Goal: Transaction & Acquisition: Purchase product/service

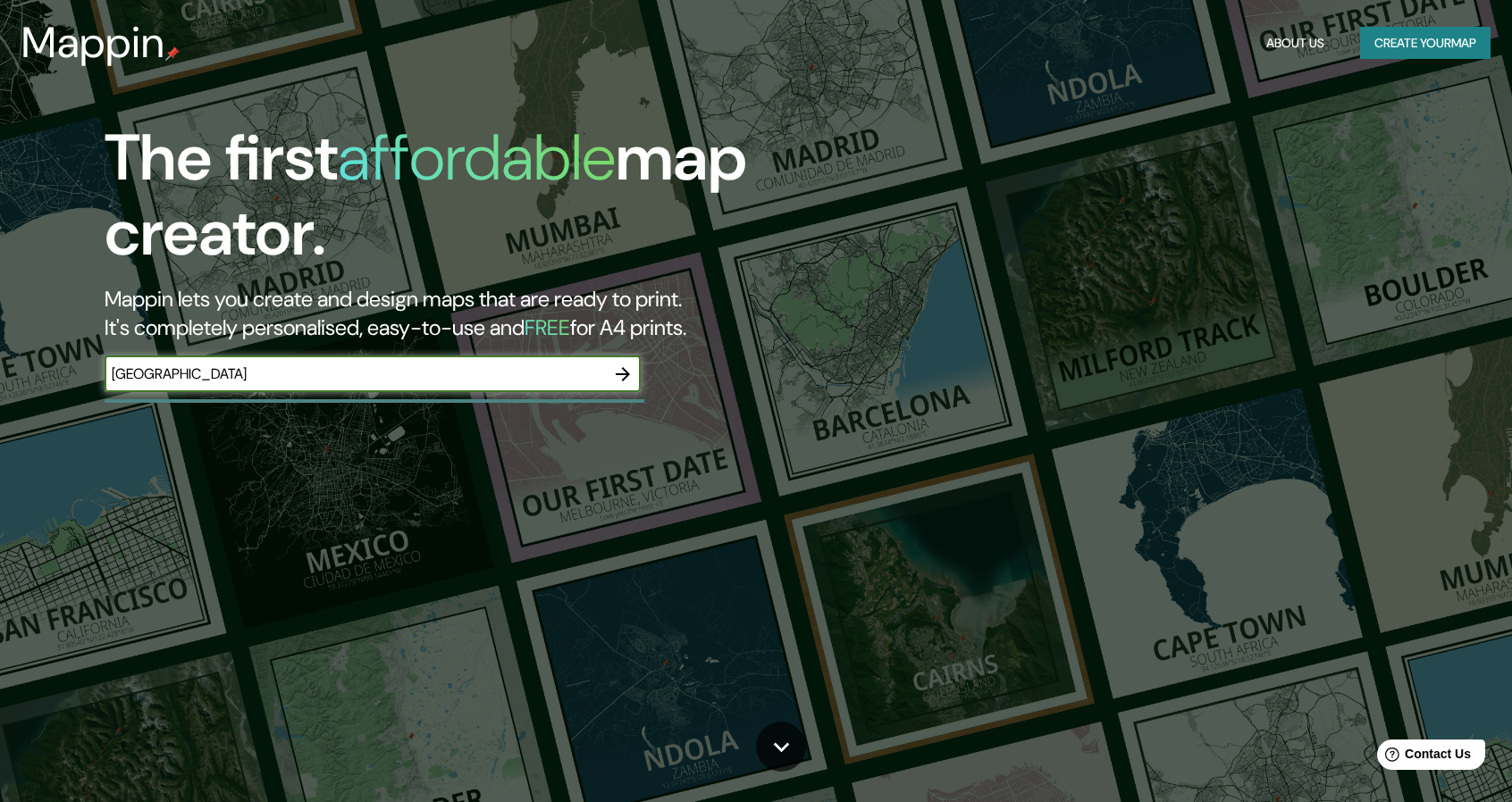
type input "[GEOGRAPHIC_DATA]"
click at [623, 364] on icon "button" at bounding box center [622, 374] width 21 height 21
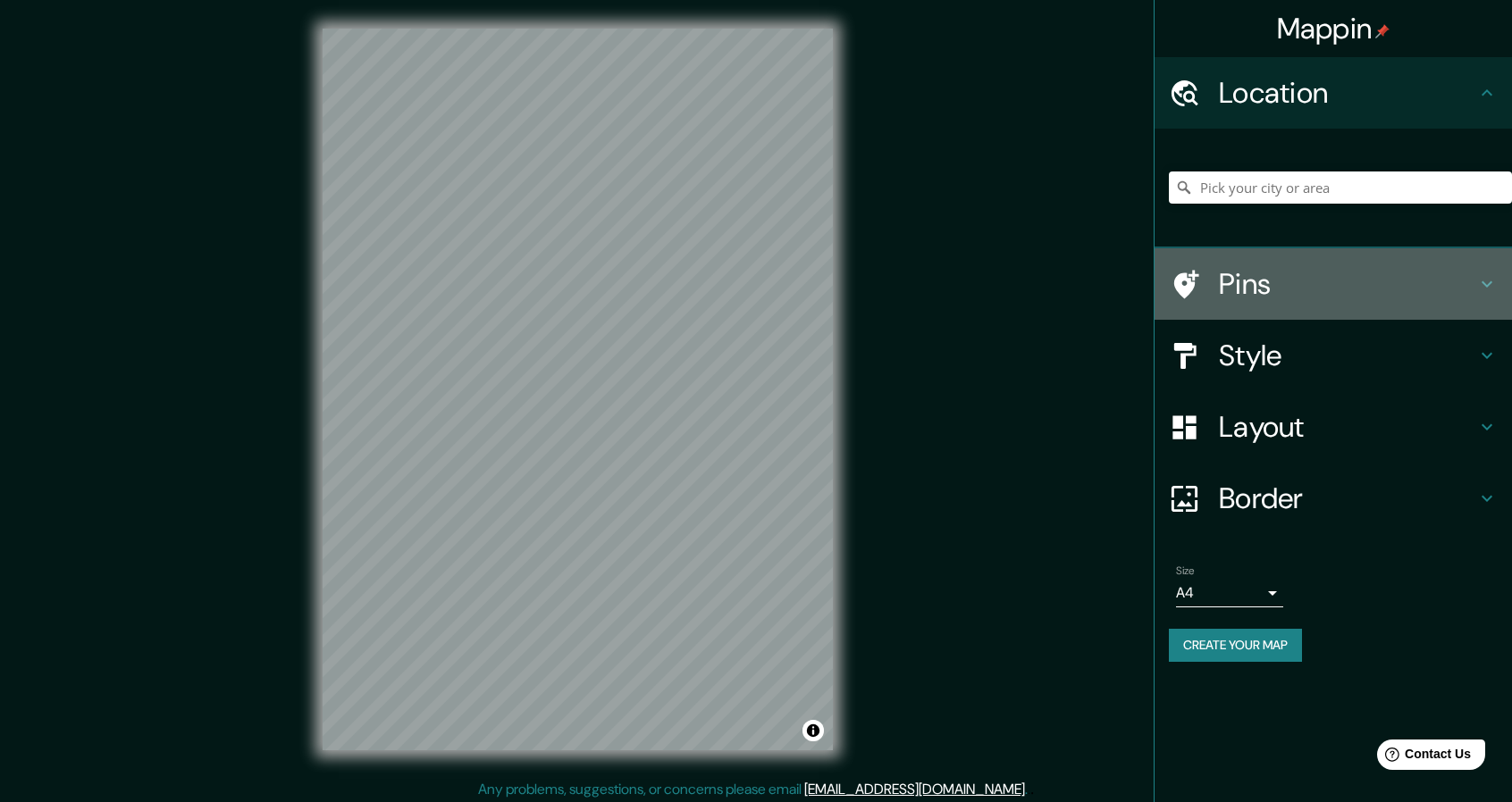
click at [1330, 296] on h4 "Pins" at bounding box center [1347, 283] width 257 height 36
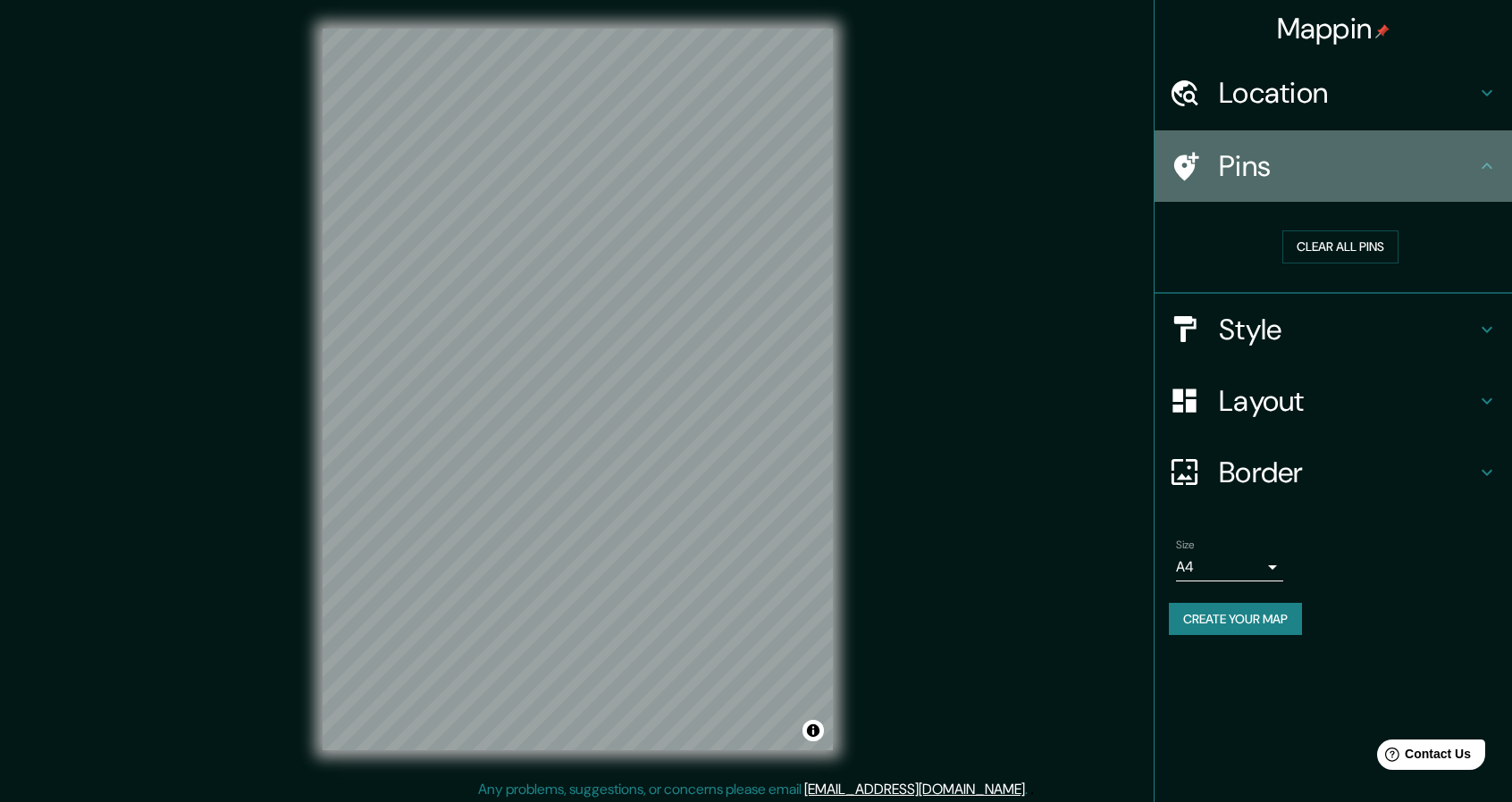
click at [1447, 178] on h4 "Pins" at bounding box center [1347, 165] width 257 height 36
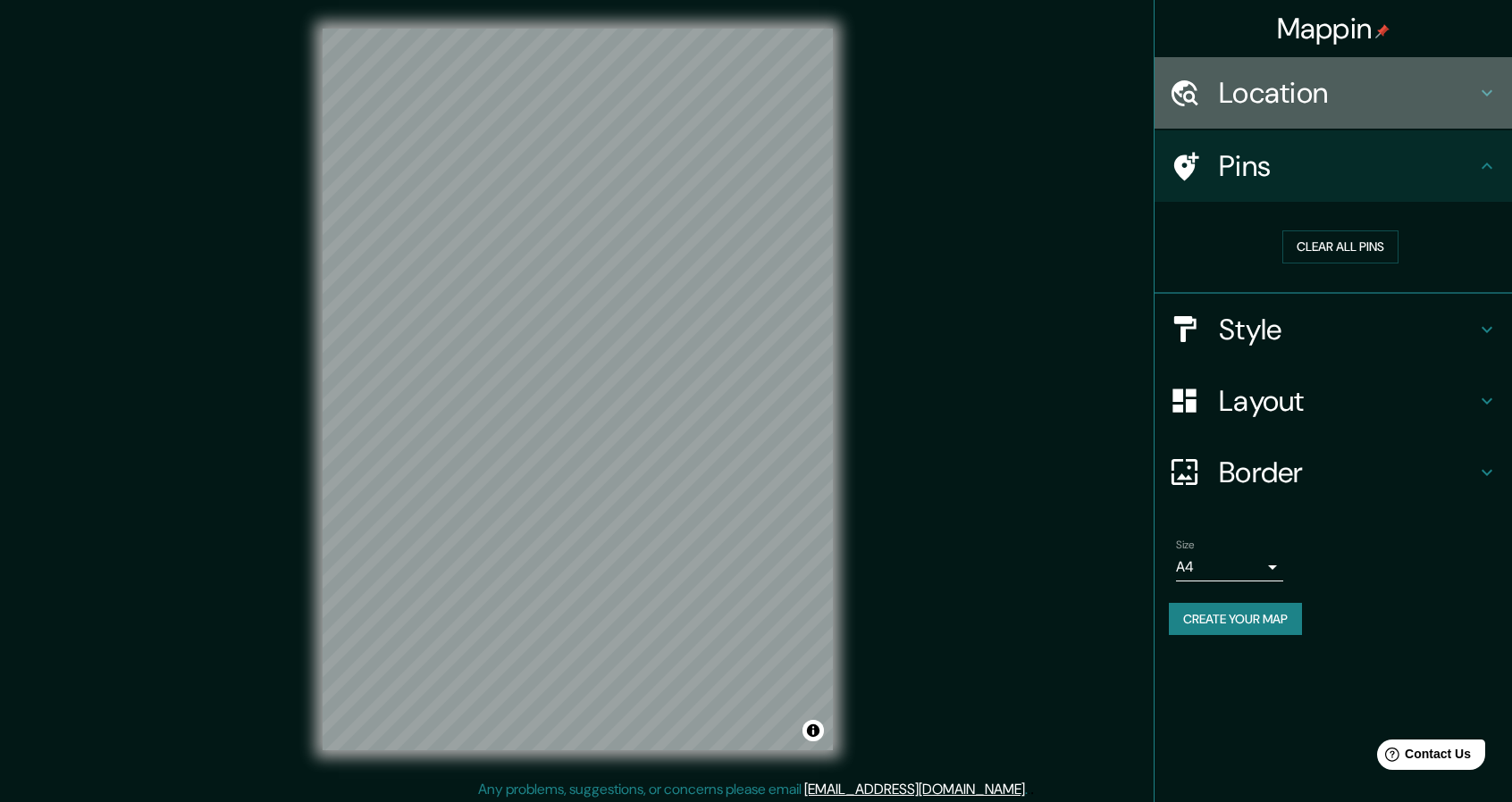
click at [1424, 97] on h4 "Location" at bounding box center [1347, 93] width 257 height 36
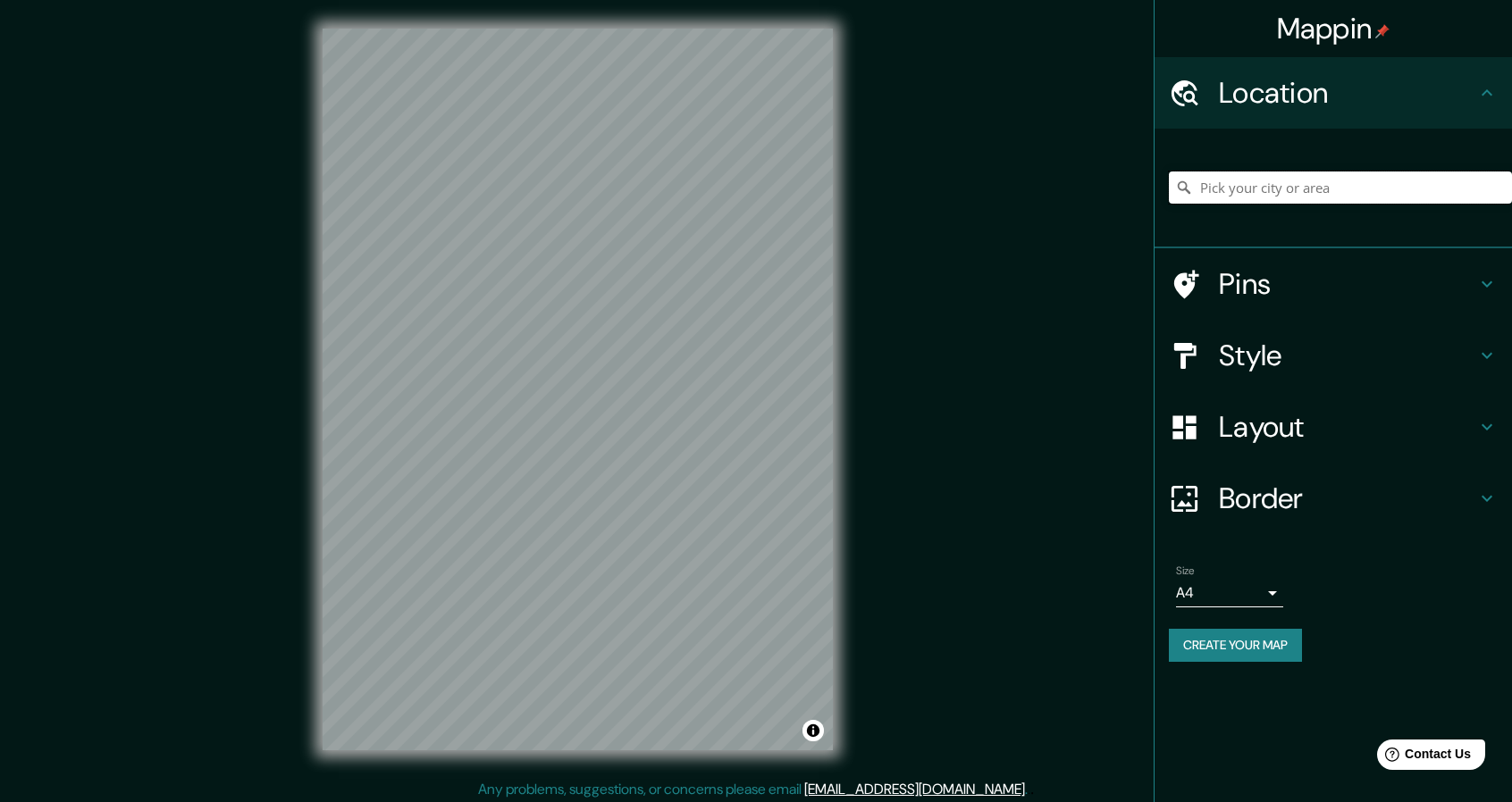
click at [1312, 197] on input "Pick your city or area" at bounding box center [1340, 187] width 343 height 32
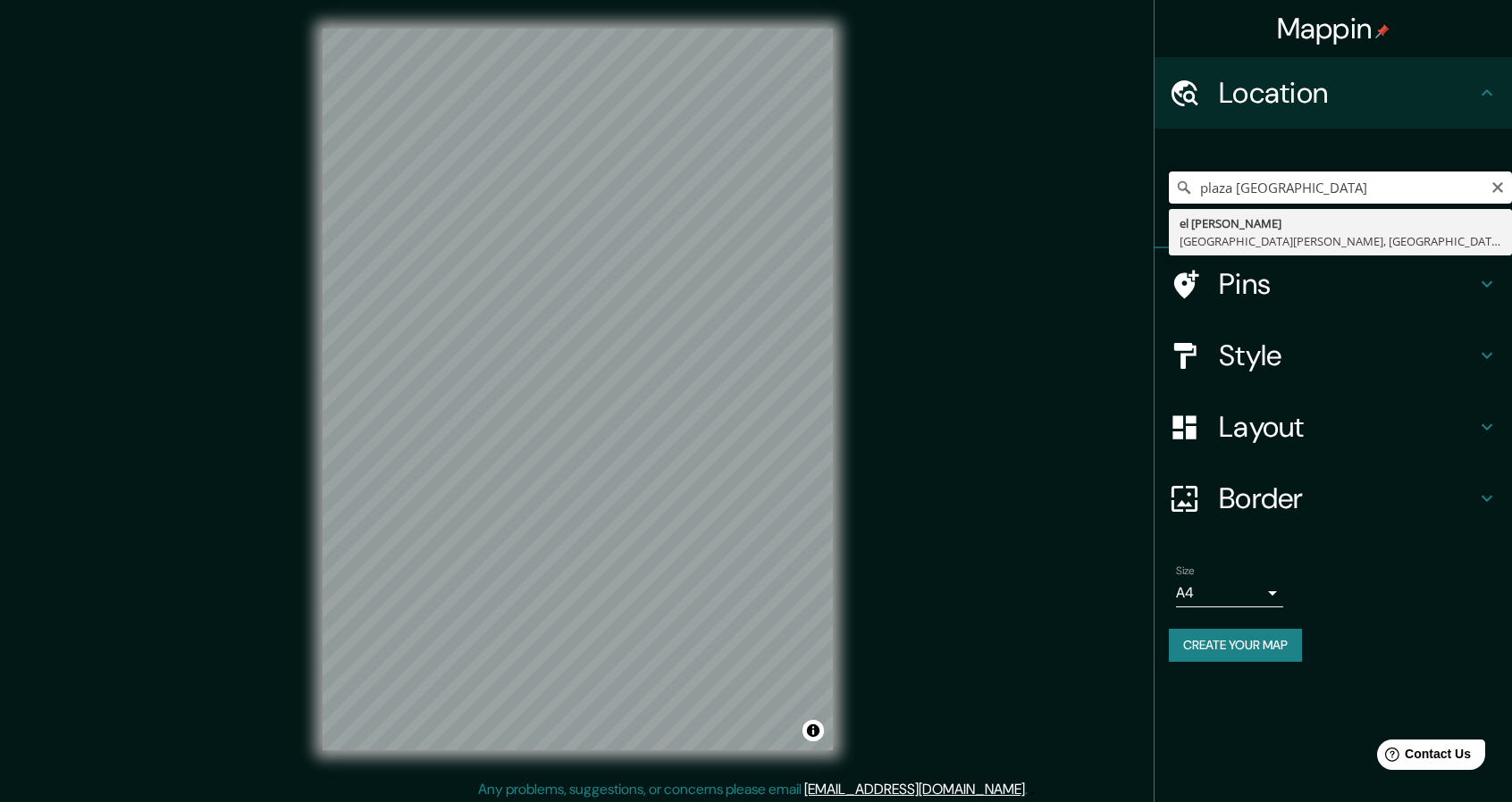
type input "[GEOGRAPHIC_DATA]"
drag, startPoint x: 1376, startPoint y: 189, endPoint x: 1134, endPoint y: 204, distance: 242.5
click at [1134, 204] on div "Mappin Location plaza [GEOGRAPHIC_DATA] [GEOGRAPHIC_DATA] [GEOGRAPHIC_DATA], [G…" at bounding box center [756, 403] width 1512 height 807
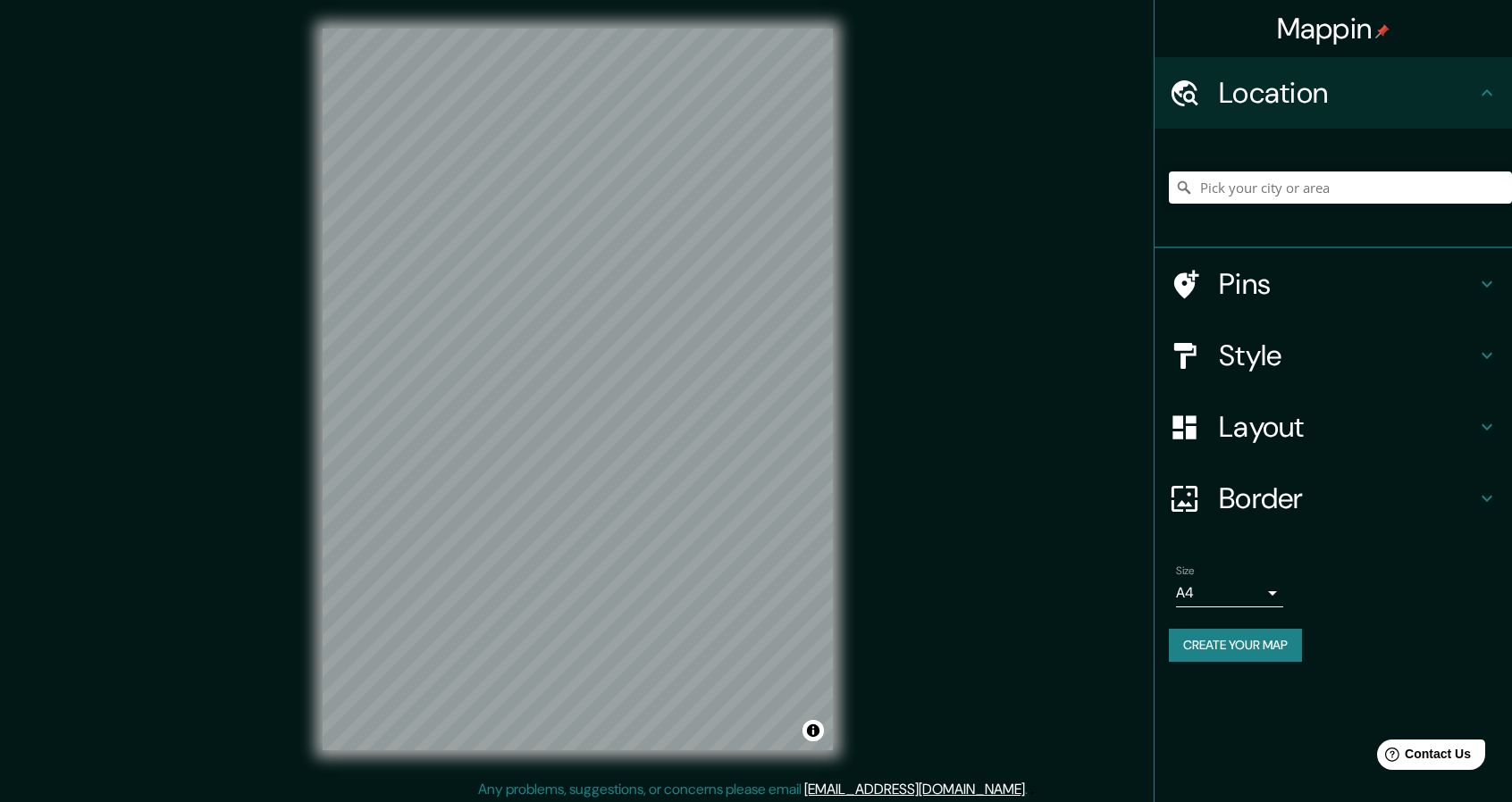
click at [1304, 435] on h4 "Layout" at bounding box center [1347, 427] width 257 height 36
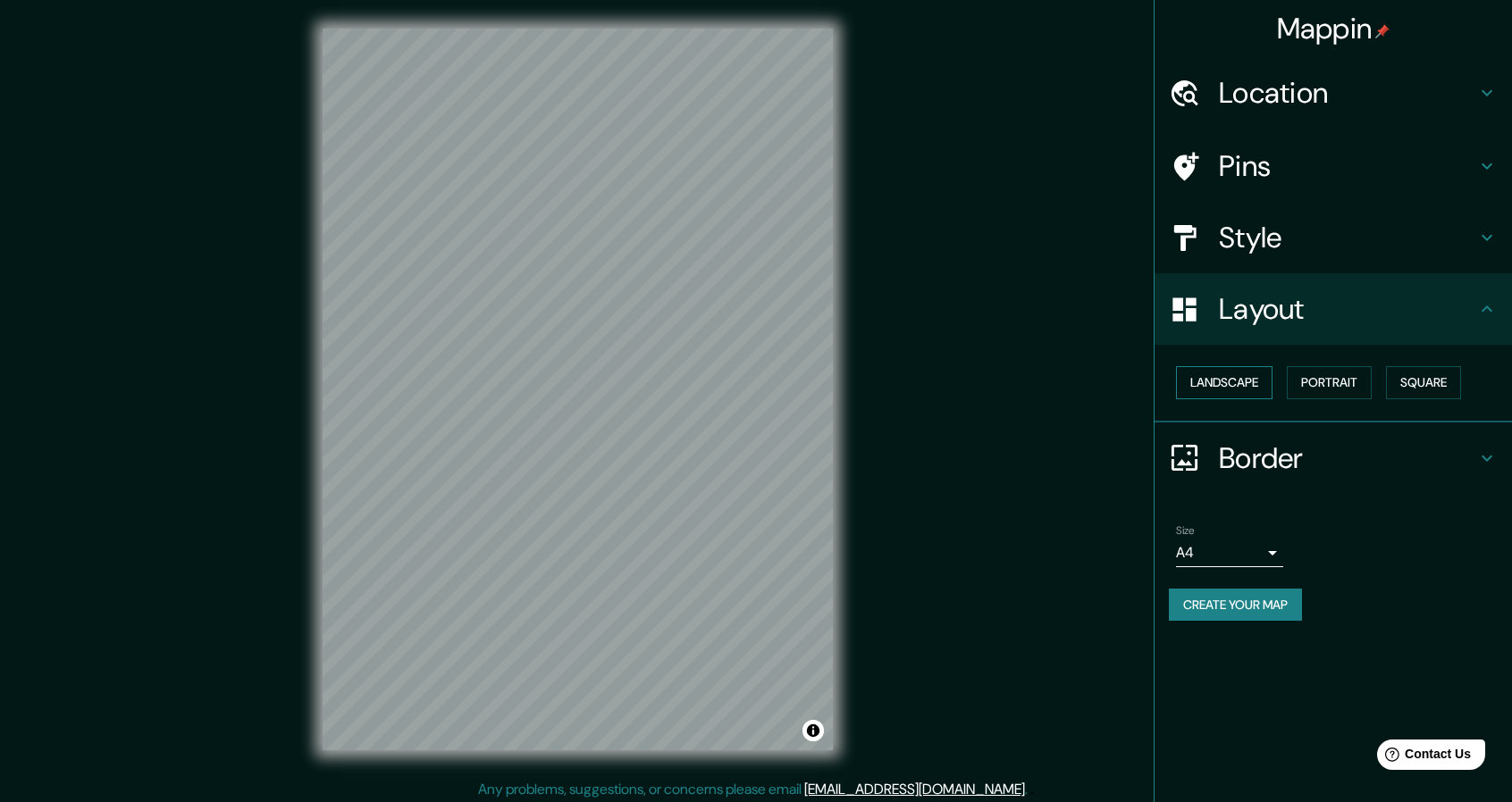
click at [1233, 369] on button "Landscape" at bounding box center [1225, 382] width 97 height 33
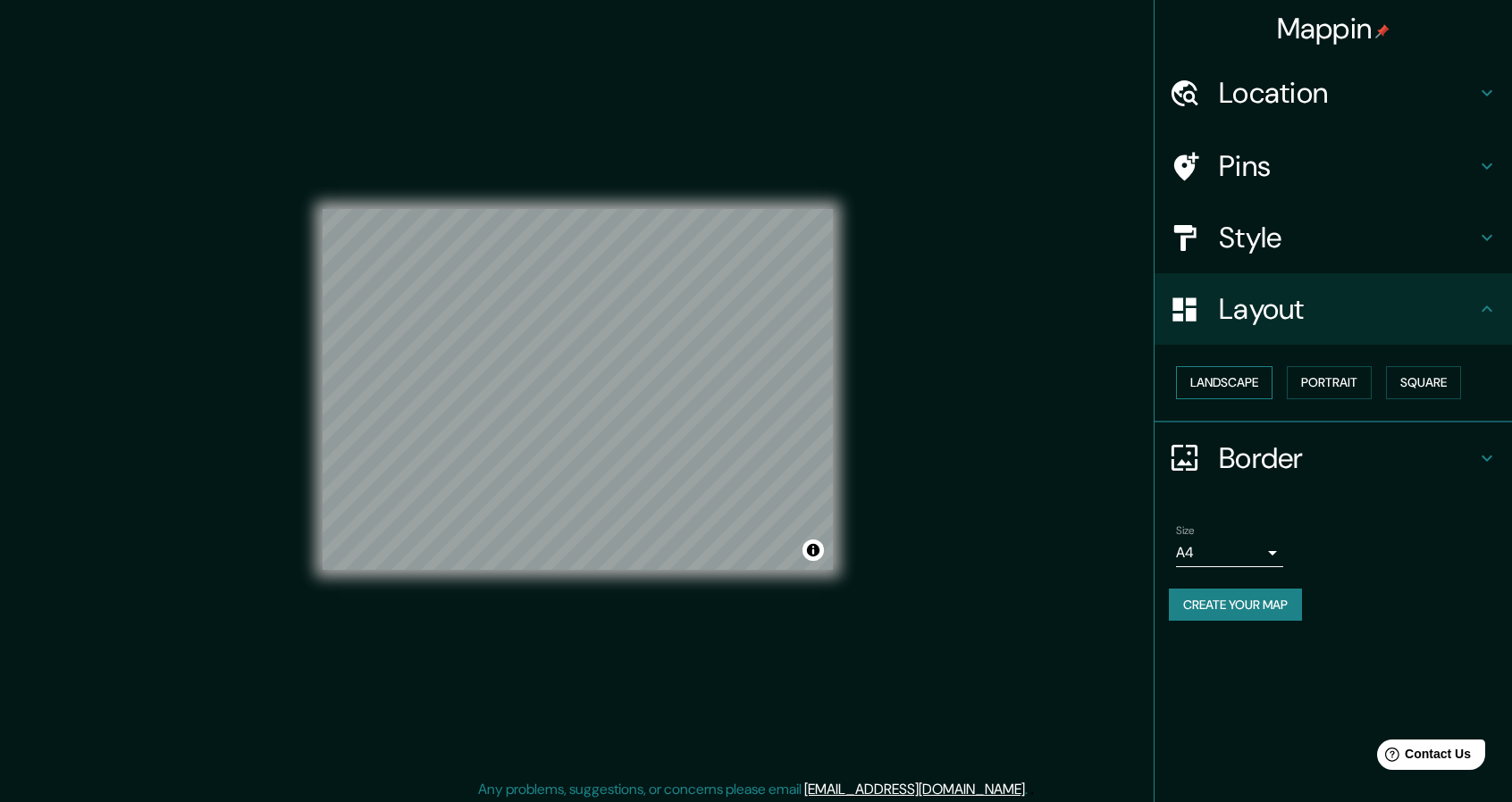
click at [1233, 372] on button "Landscape" at bounding box center [1225, 382] width 97 height 33
click at [1312, 380] on button "Portrait" at bounding box center [1329, 382] width 85 height 33
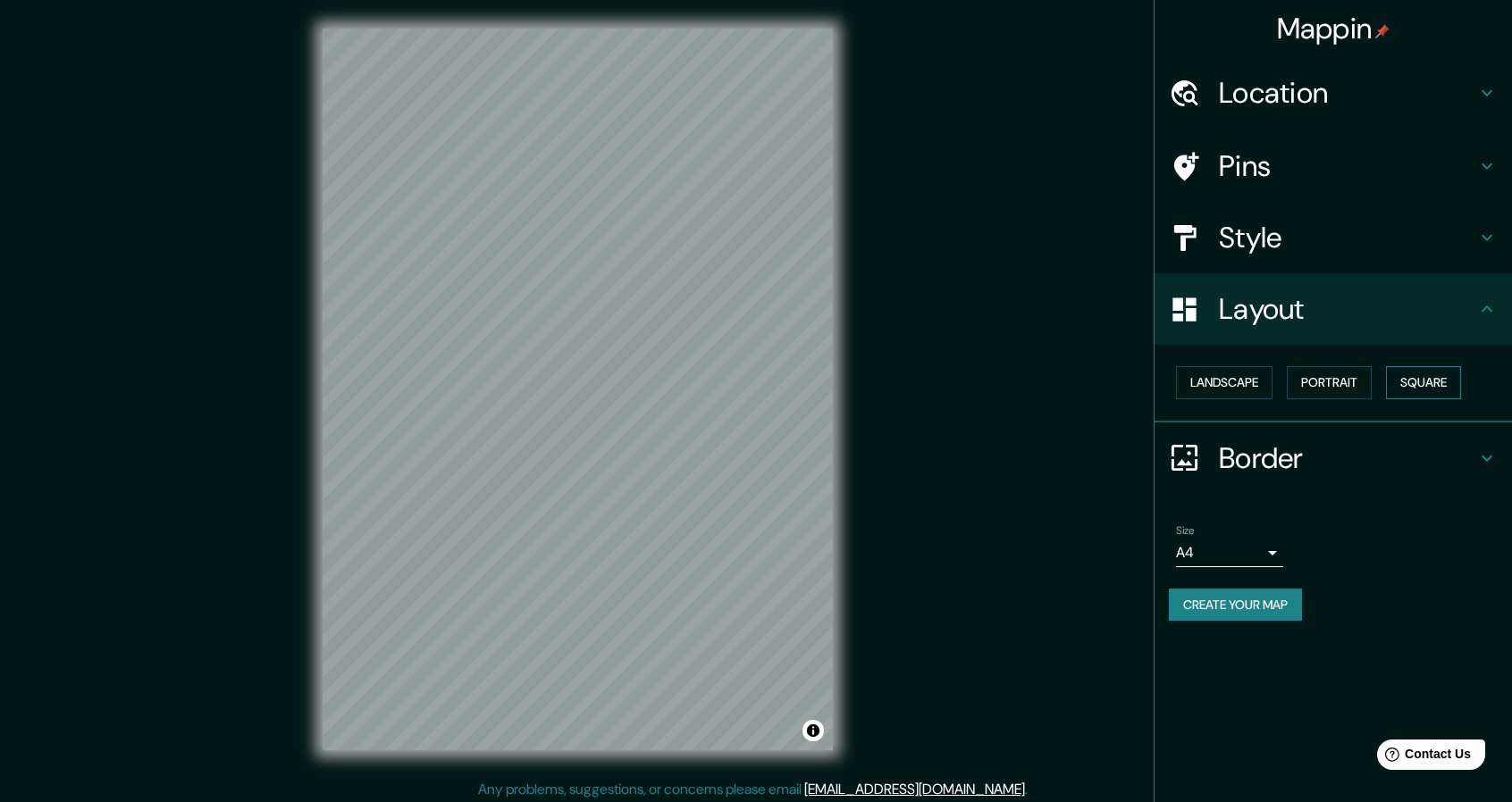
click at [1422, 381] on button "Square" at bounding box center [1424, 382] width 76 height 33
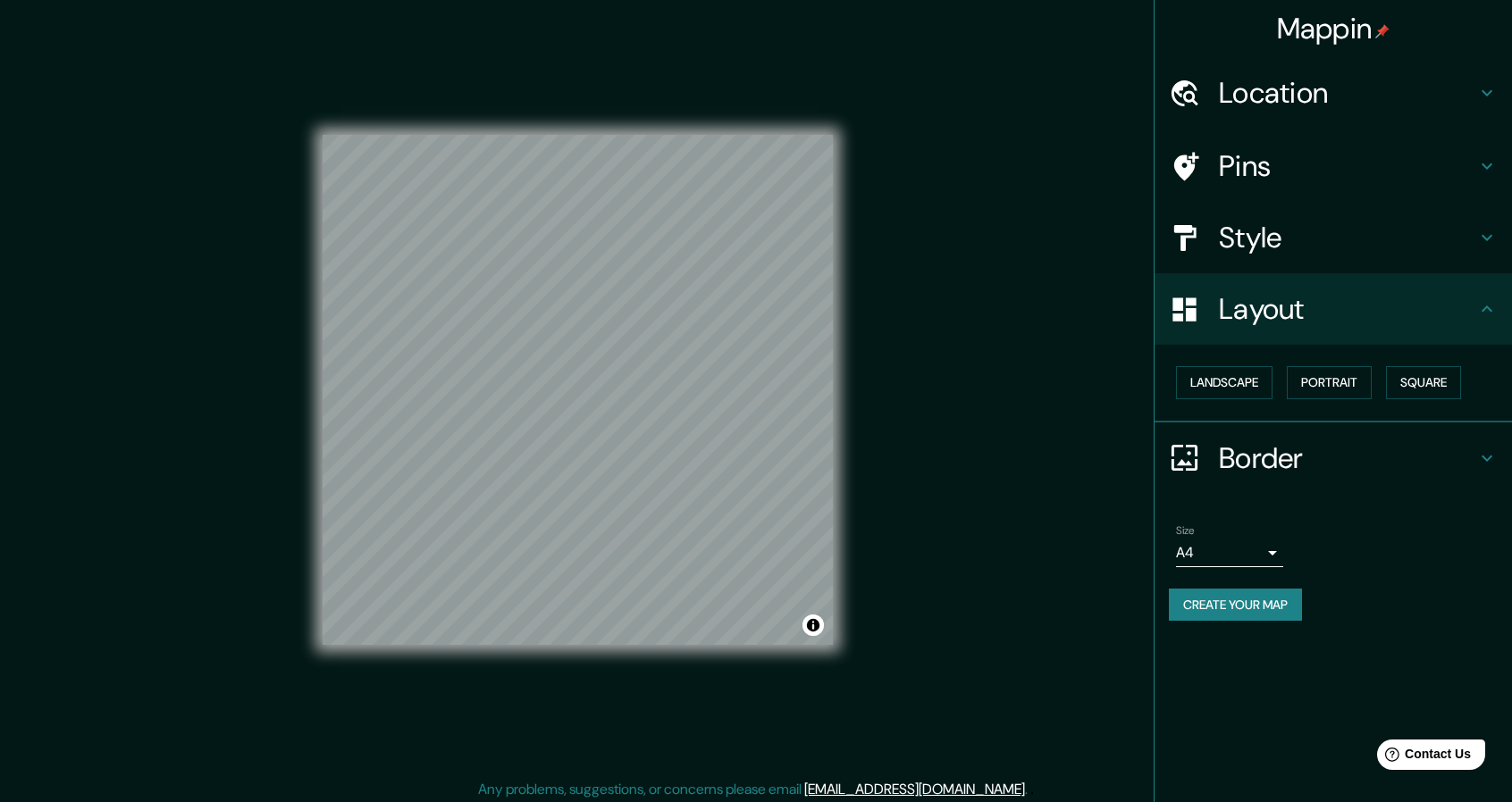
click at [1278, 256] on div "Style" at bounding box center [1333, 238] width 357 height 72
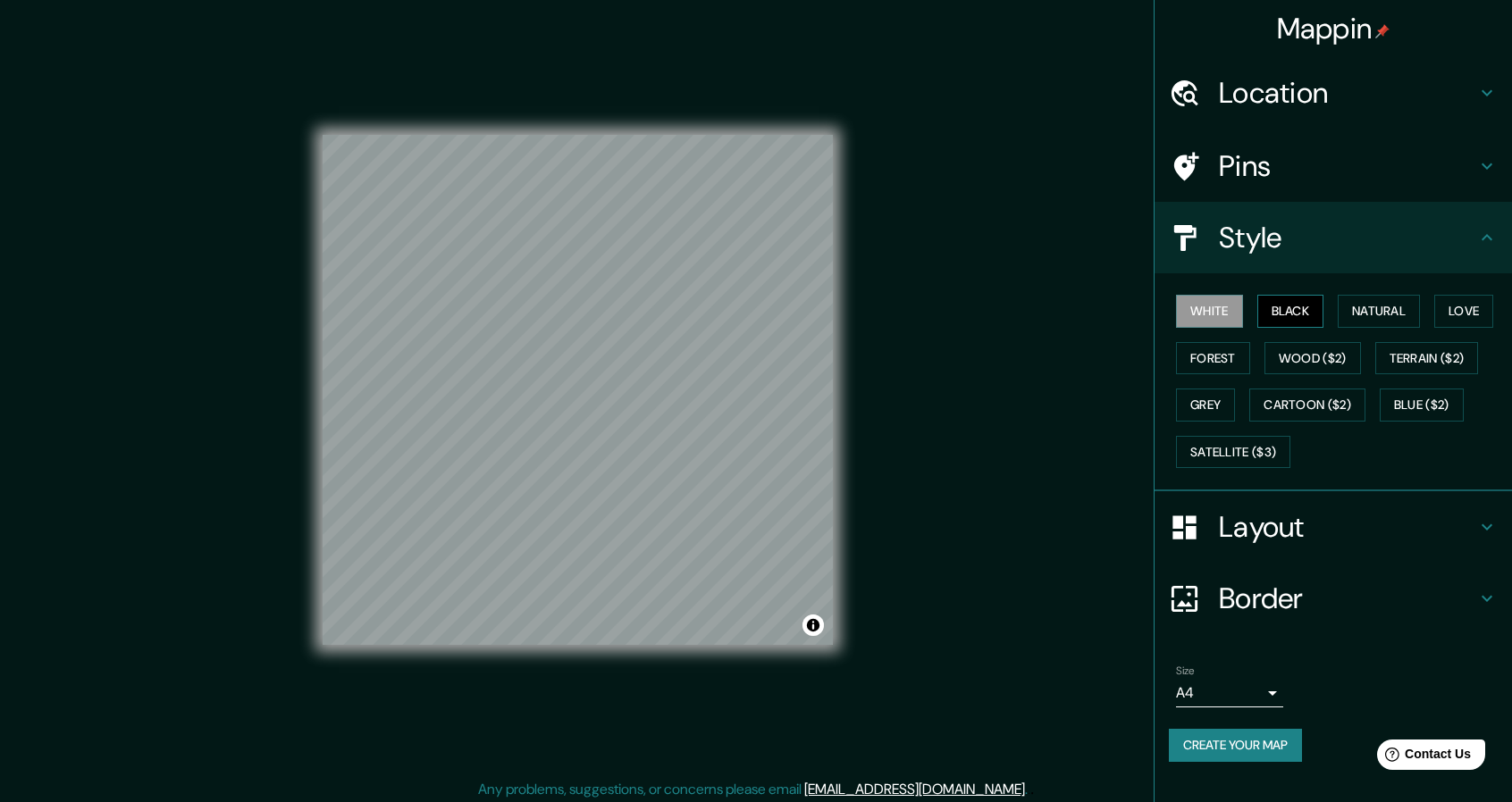
click at [1284, 299] on button "Black" at bounding box center [1290, 312] width 67 height 33
click at [1208, 303] on button "White" at bounding box center [1209, 312] width 67 height 33
click at [1392, 303] on button "Natural" at bounding box center [1378, 312] width 82 height 33
click at [1493, 308] on button "Love" at bounding box center [1464, 312] width 59 height 33
click at [1438, 354] on button "Terrain ($2)" at bounding box center [1427, 359] width 104 height 33
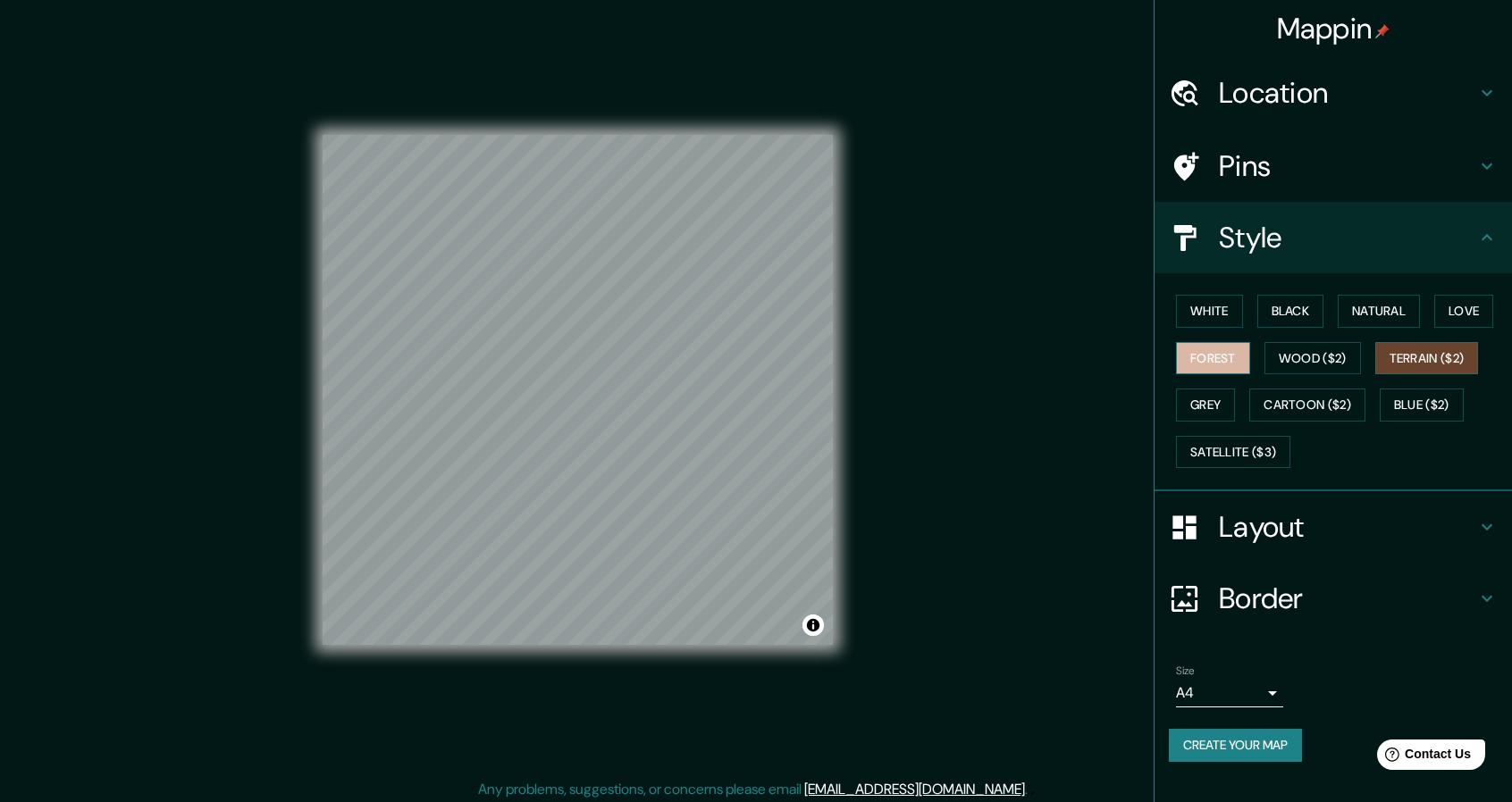
click at [1233, 354] on button "Forest" at bounding box center [1213, 359] width 75 height 33
drag, startPoint x: 1209, startPoint y: 377, endPoint x: 1207, endPoint y: 396, distance: 19.1
click at [1209, 379] on div "White Black Natural Love Forest Wood ($2) Terrain ($2) Grey Cartoon ($2) Blue (…" at bounding box center [1340, 381] width 343 height 188
click at [1207, 396] on button "Grey" at bounding box center [1205, 405] width 59 height 33
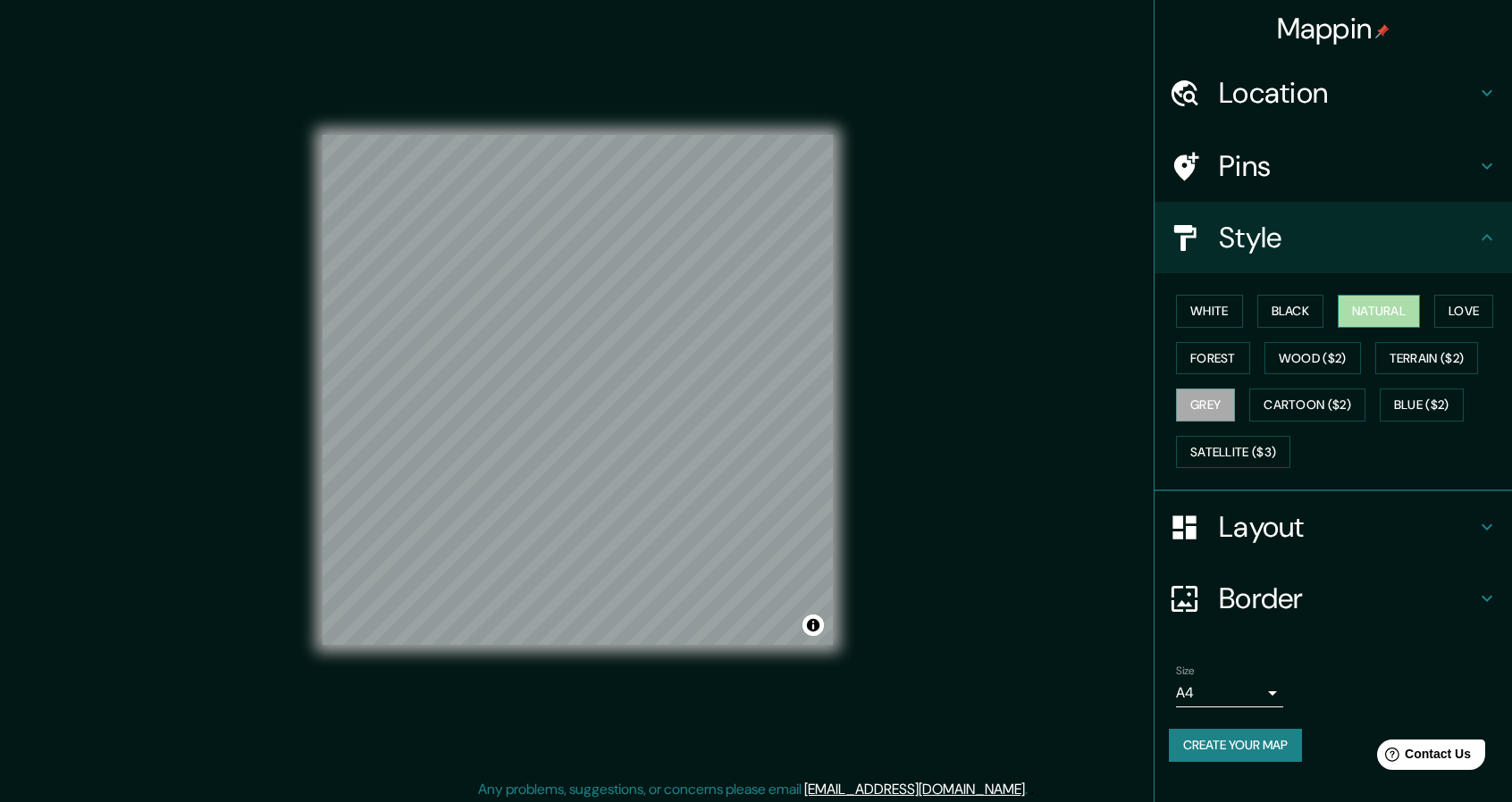
click at [1364, 314] on button "Natural" at bounding box center [1378, 312] width 82 height 33
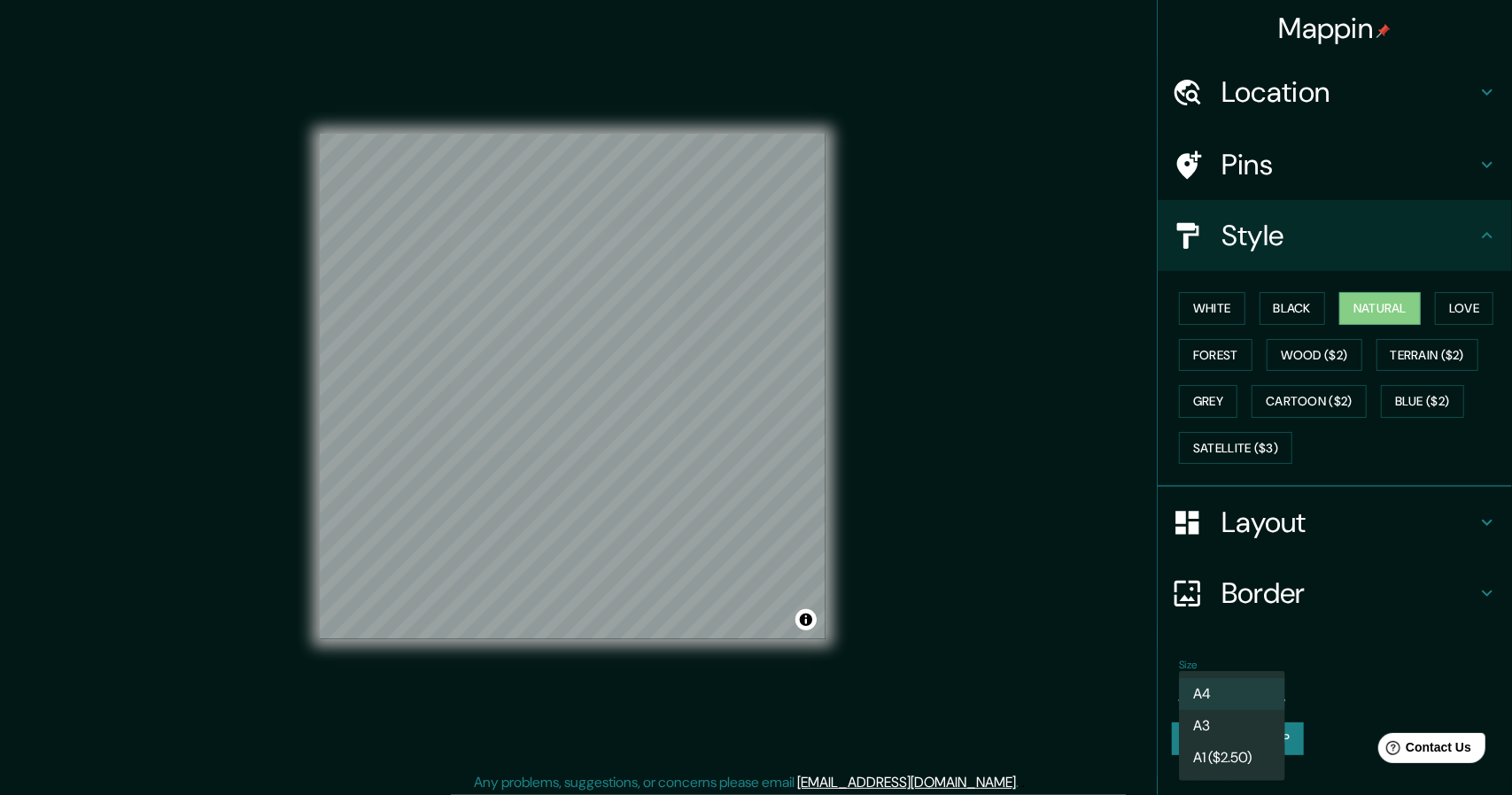
click at [1258, 688] on body "Mappin Location Pins Style White Black Natural Love Forest Wood ($2) Terrain ($…" at bounding box center [756, 397] width 1512 height 795
click at [1366, 654] on div at bounding box center [756, 397] width 1512 height 795
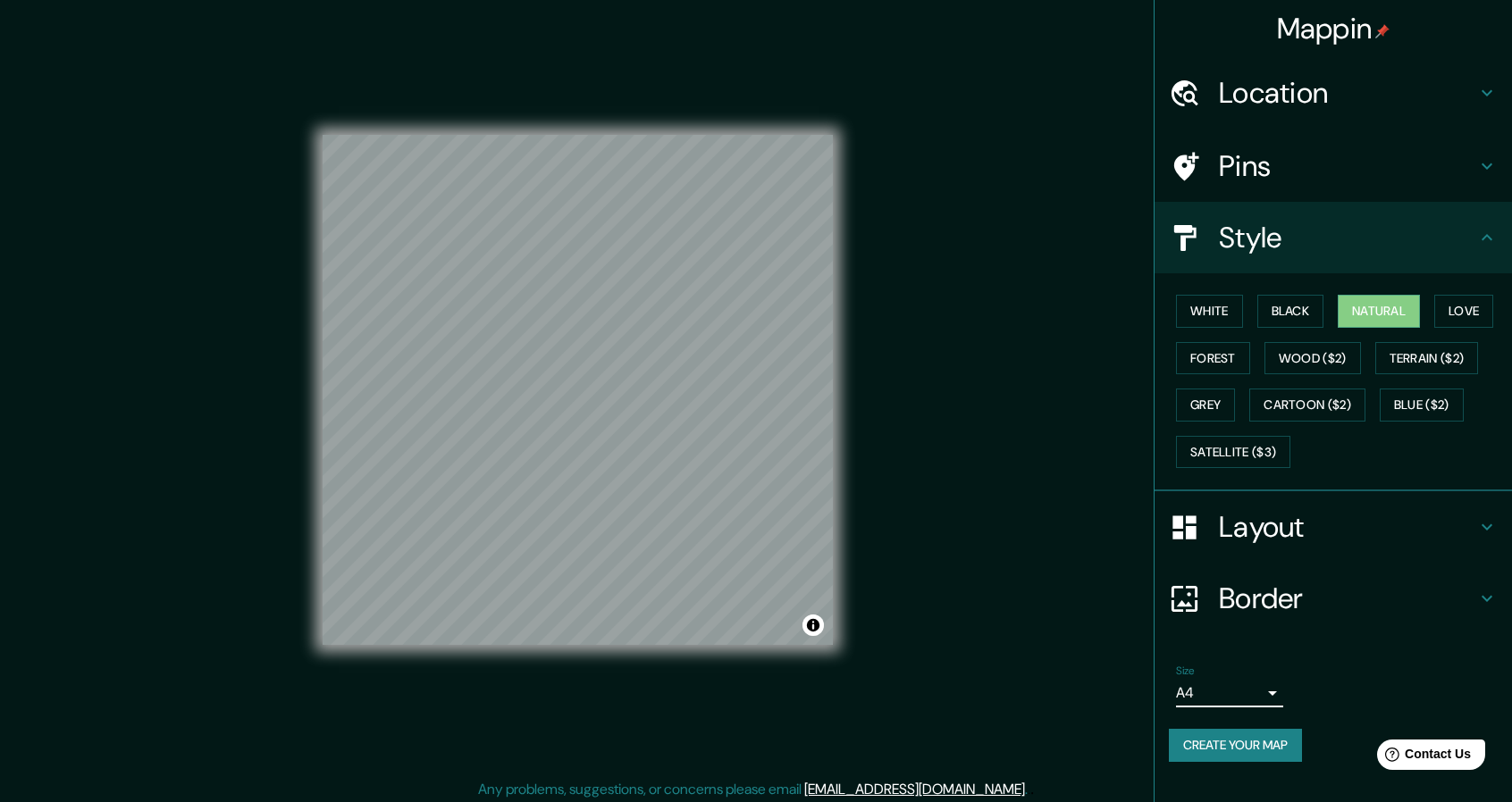
drag, startPoint x: 1237, startPoint y: 621, endPoint x: 1242, endPoint y: 605, distance: 16.8
click at [1237, 621] on div "Border" at bounding box center [1333, 599] width 357 height 72
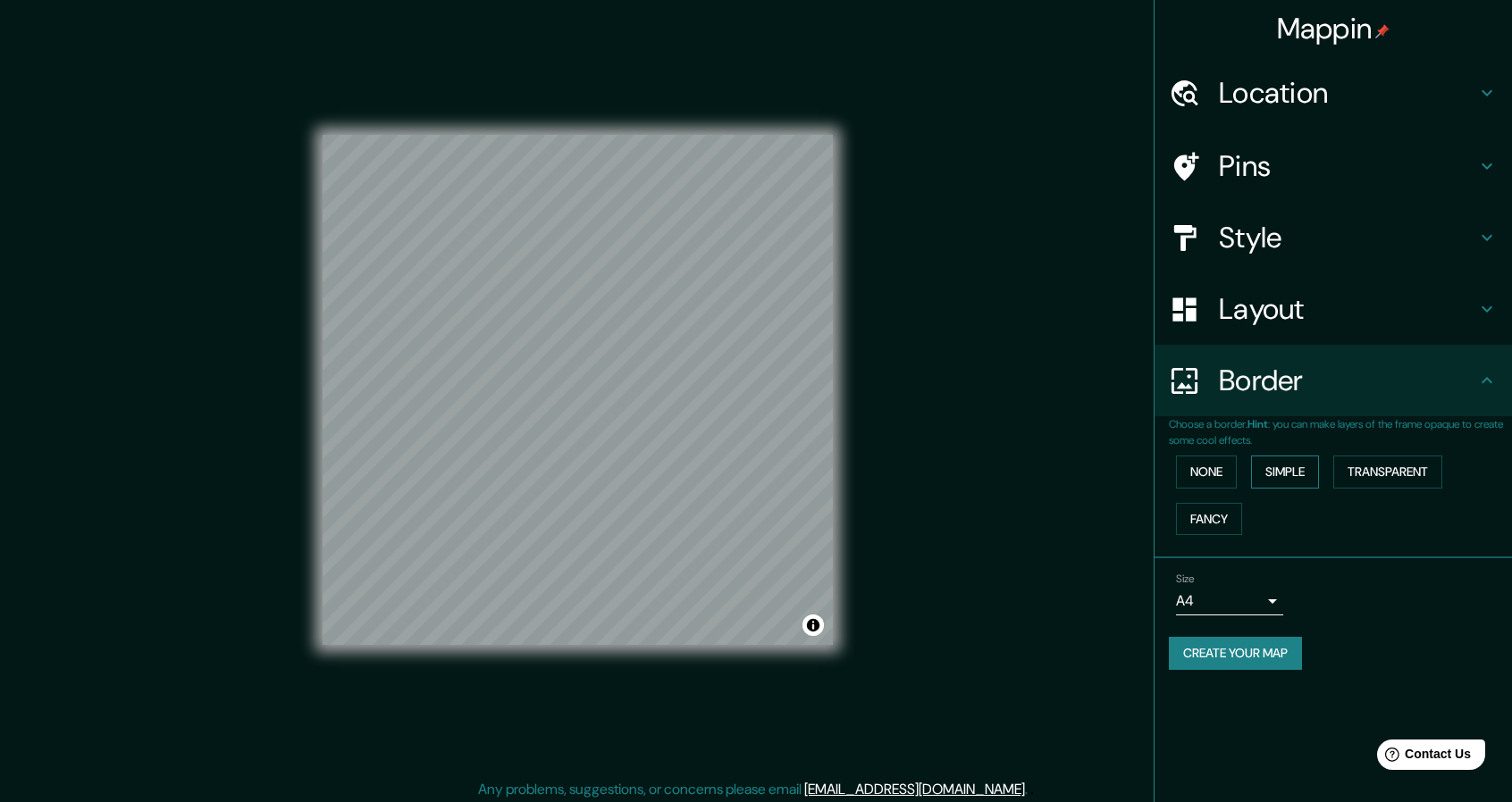
click at [1305, 461] on button "Simple" at bounding box center [1285, 472] width 68 height 33
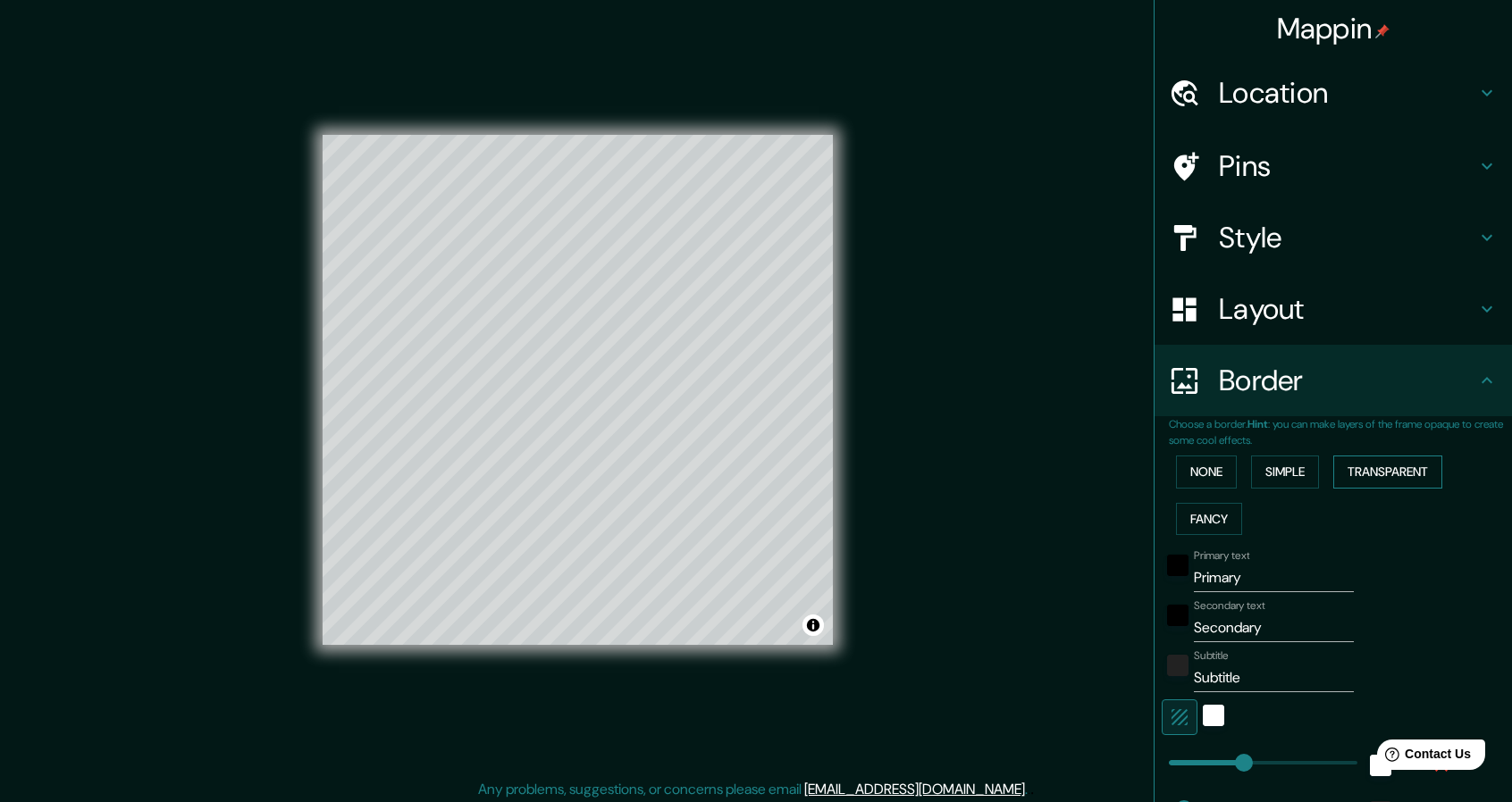
click at [1358, 469] on button "Transparent" at bounding box center [1387, 472] width 109 height 33
click at [1201, 507] on button "Fancy" at bounding box center [1209, 520] width 66 height 33
click at [1212, 478] on button "None" at bounding box center [1206, 472] width 61 height 33
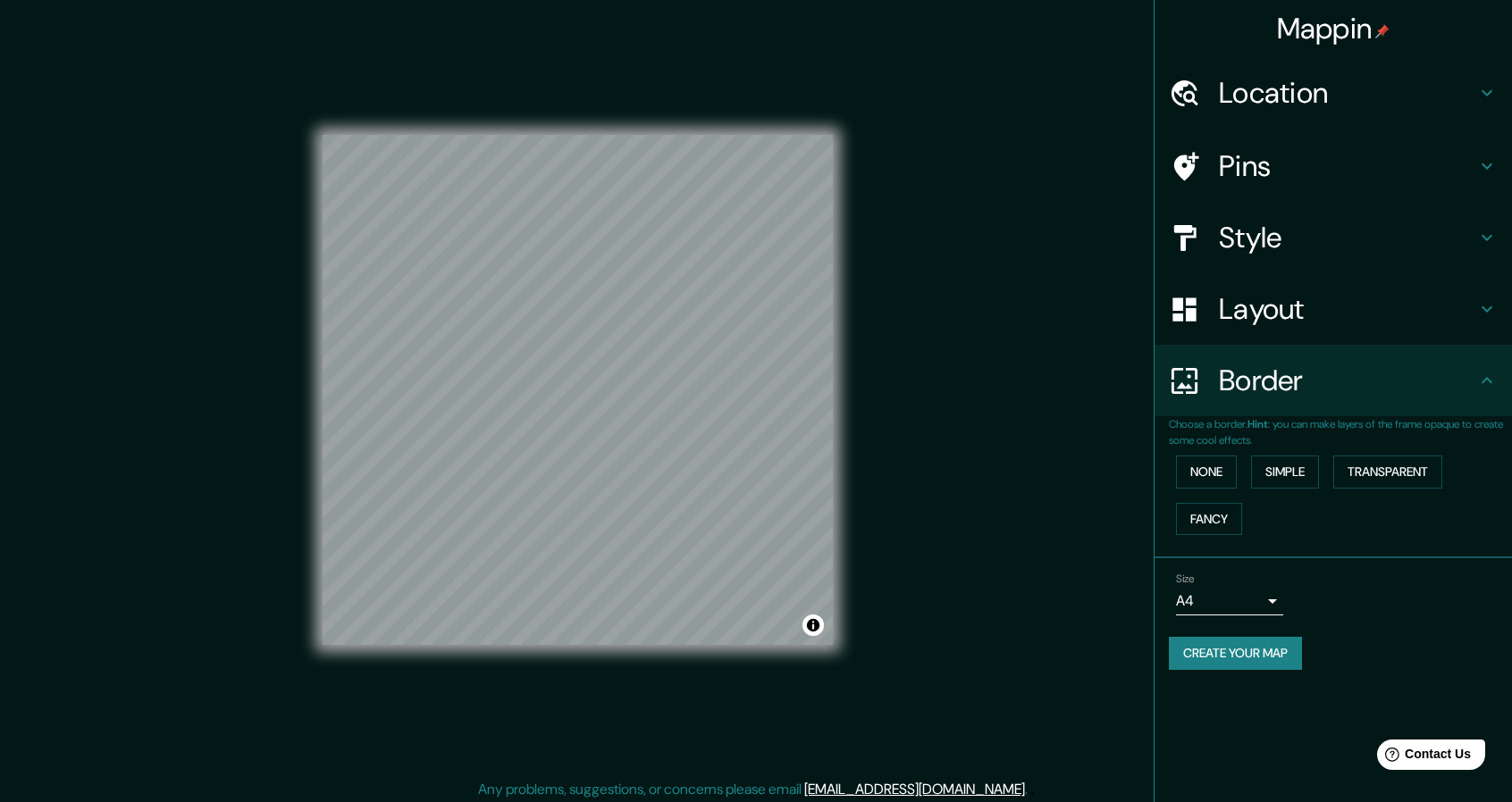
click at [1214, 657] on button "Create your map" at bounding box center [1235, 653] width 134 height 33
click at [1242, 652] on button "Create your map" at bounding box center [1235, 653] width 134 height 33
click at [918, 580] on div "Mappin Location Pins Style Layout Border Choose a border. Hint : you can make l…" at bounding box center [756, 403] width 1512 height 807
